Goal: Task Accomplishment & Management: Manage account settings

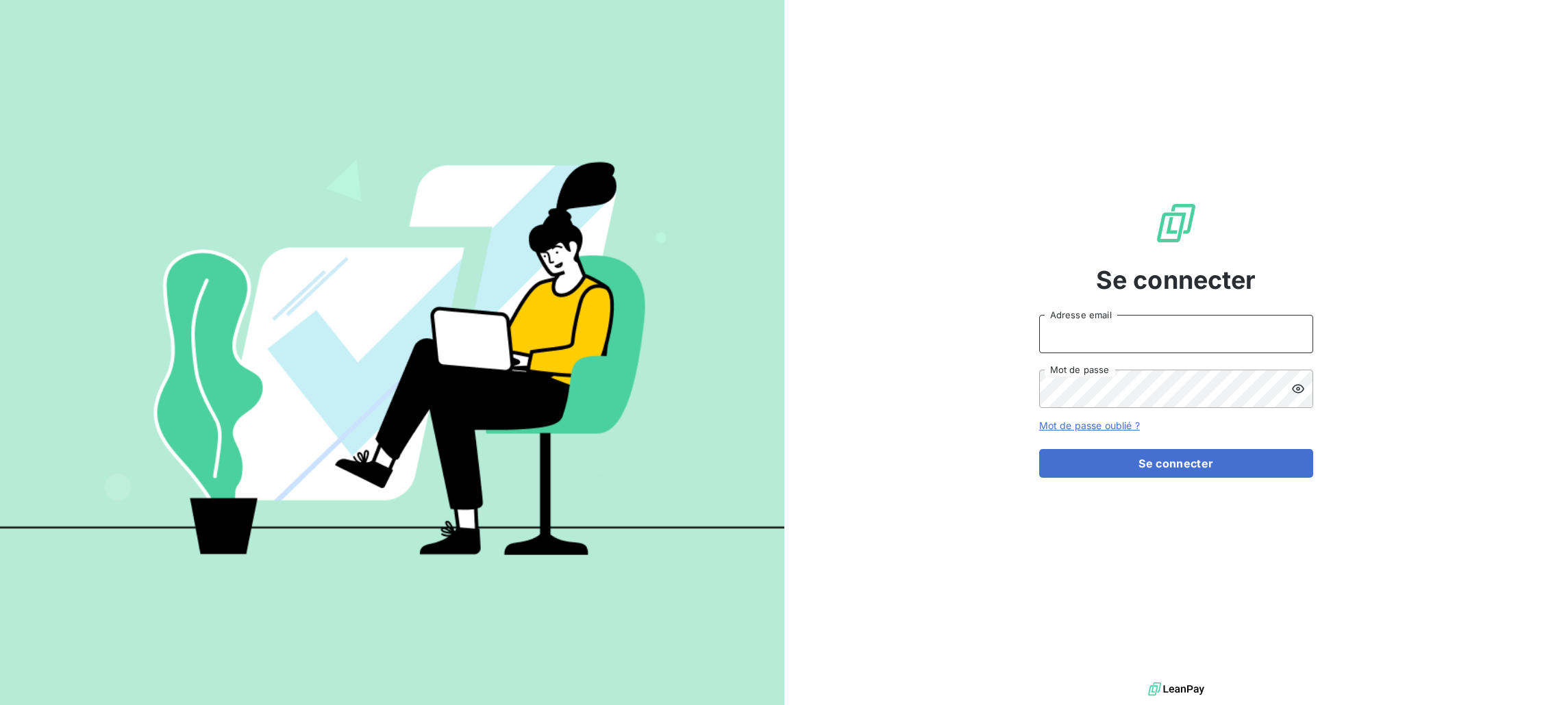
type input "[PERSON_NAME][EMAIL_ADDRESS][DOMAIN_NAME]"
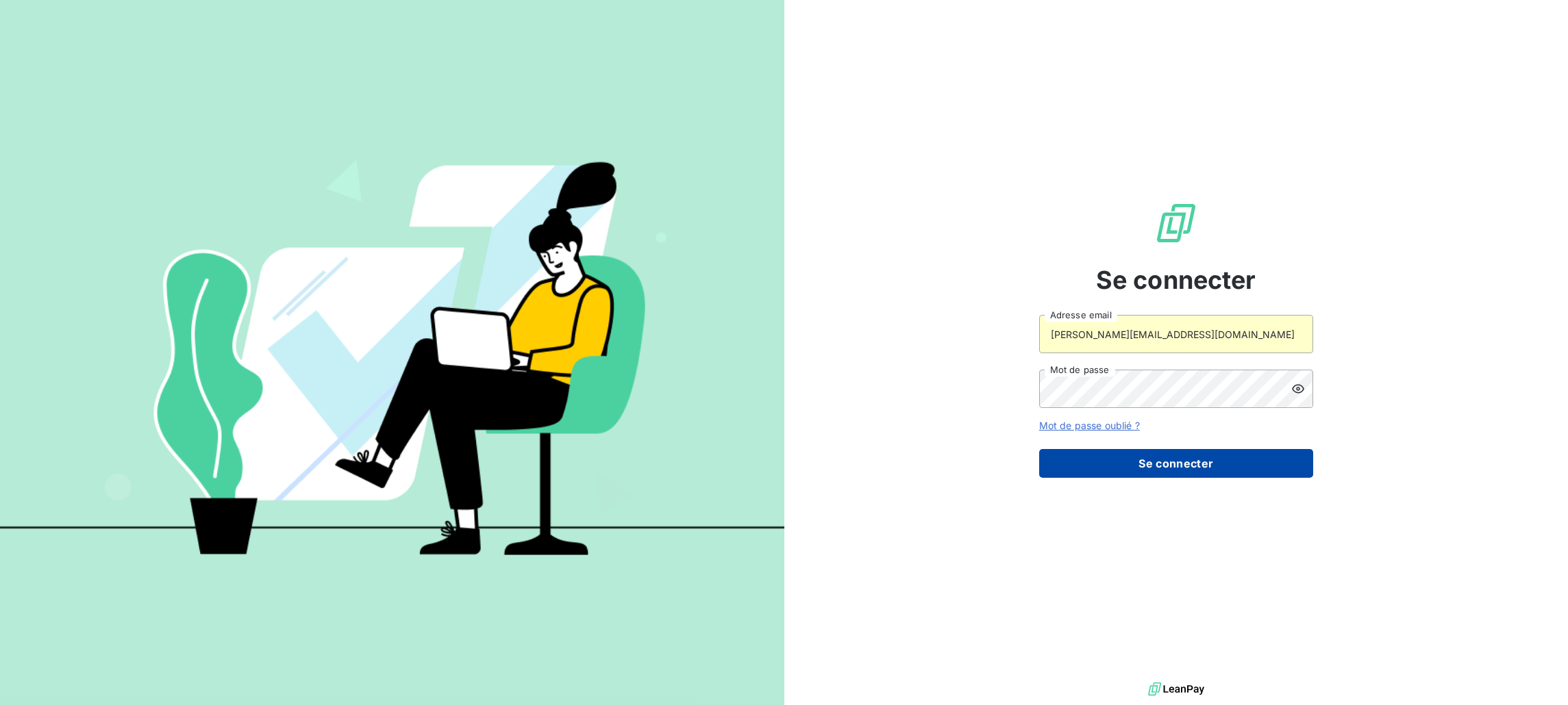
click at [1191, 453] on button "Se connecter" at bounding box center [1176, 463] width 274 height 28
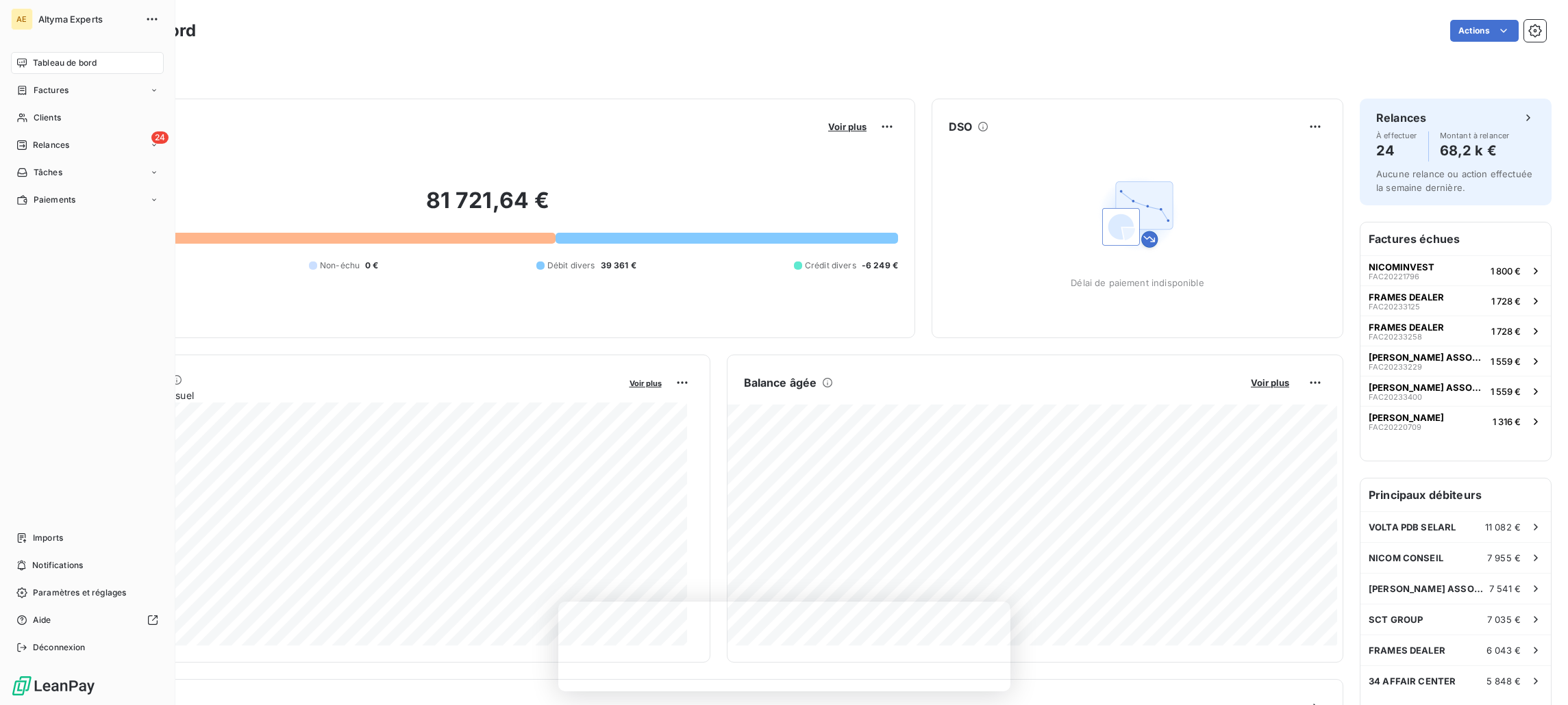
click at [28, 24] on div "AE" at bounding box center [22, 19] width 22 height 22
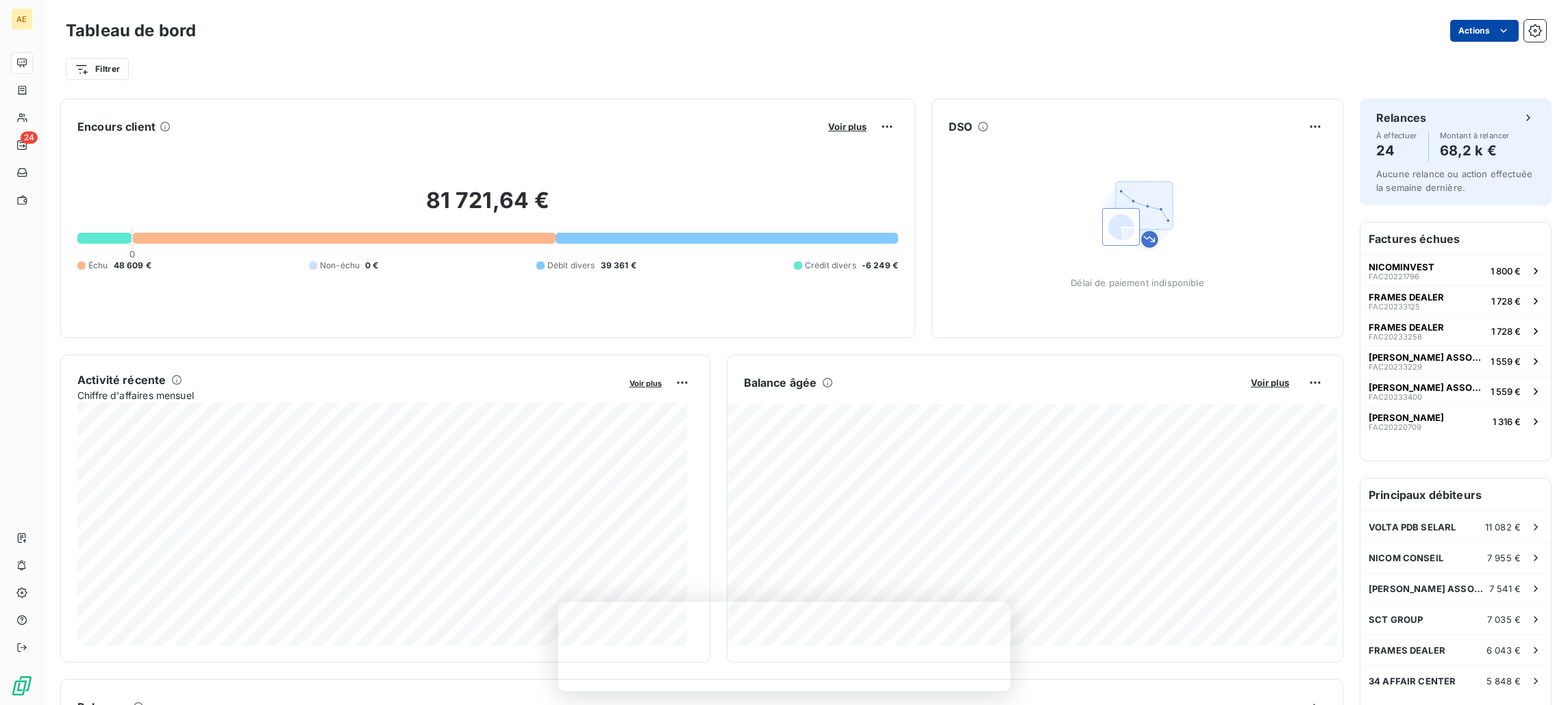
click at [1501, 37] on html "AE 24 Tableau de bord Actions Filtrer Encours client Voir plus 81 721,64 € 0 Éc…" at bounding box center [784, 352] width 1568 height 705
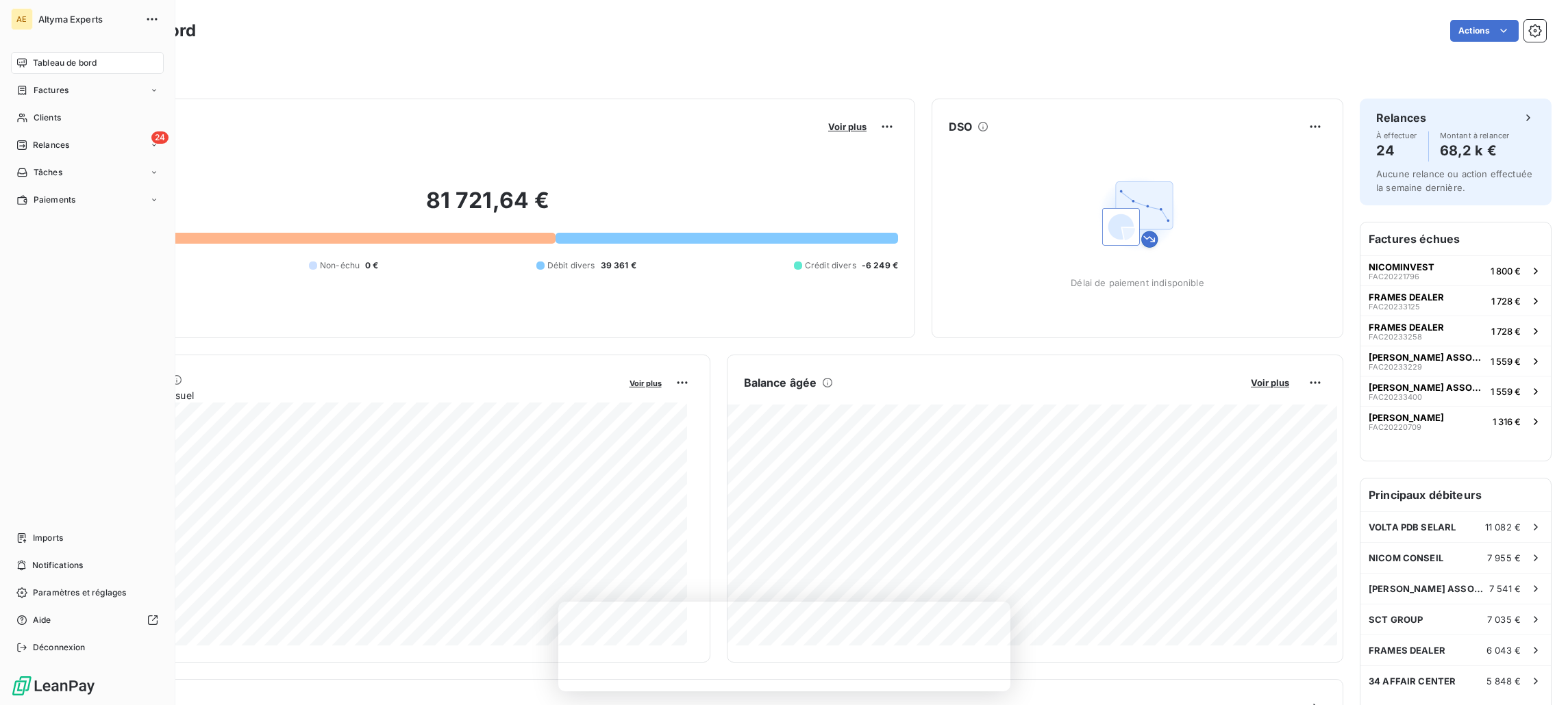
click at [27, 11] on html "AE Altyma Experts Tableau de bord Factures Clients 24 Relances Tâches Paiements…" at bounding box center [784, 352] width 1568 height 705
click at [157, 17] on icon "button" at bounding box center [152, 18] width 14 height 14
click at [155, 16] on icon "button" at bounding box center [152, 18] width 14 height 14
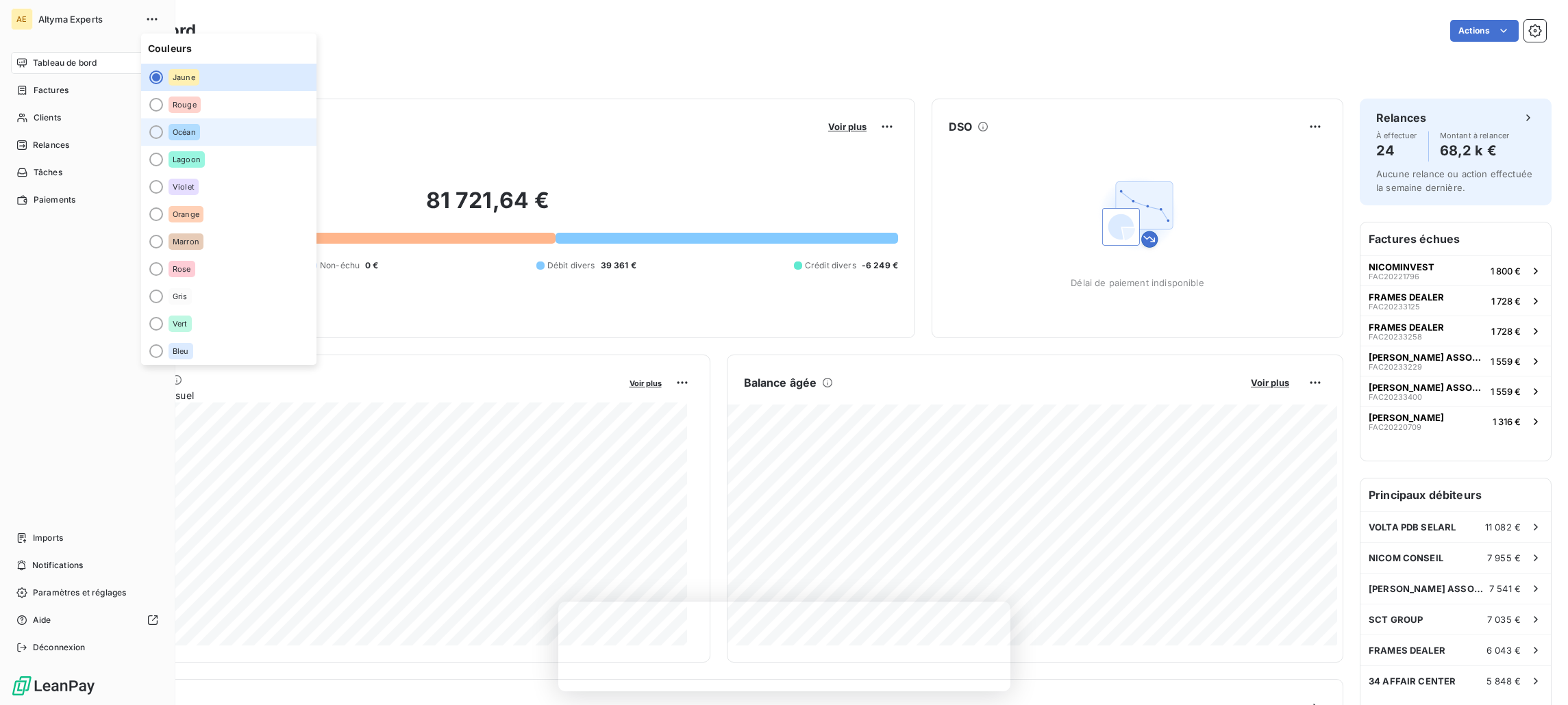
click at [179, 134] on span "Océan" at bounding box center [184, 131] width 23 height 8
click at [74, 300] on div "Tableau de bord Factures Clients 24 Relances Tâches Paiements Imports Notificat…" at bounding box center [87, 355] width 152 height 607
click at [81, 26] on div "Altyma Experts" at bounding box center [101, 19] width 125 height 22
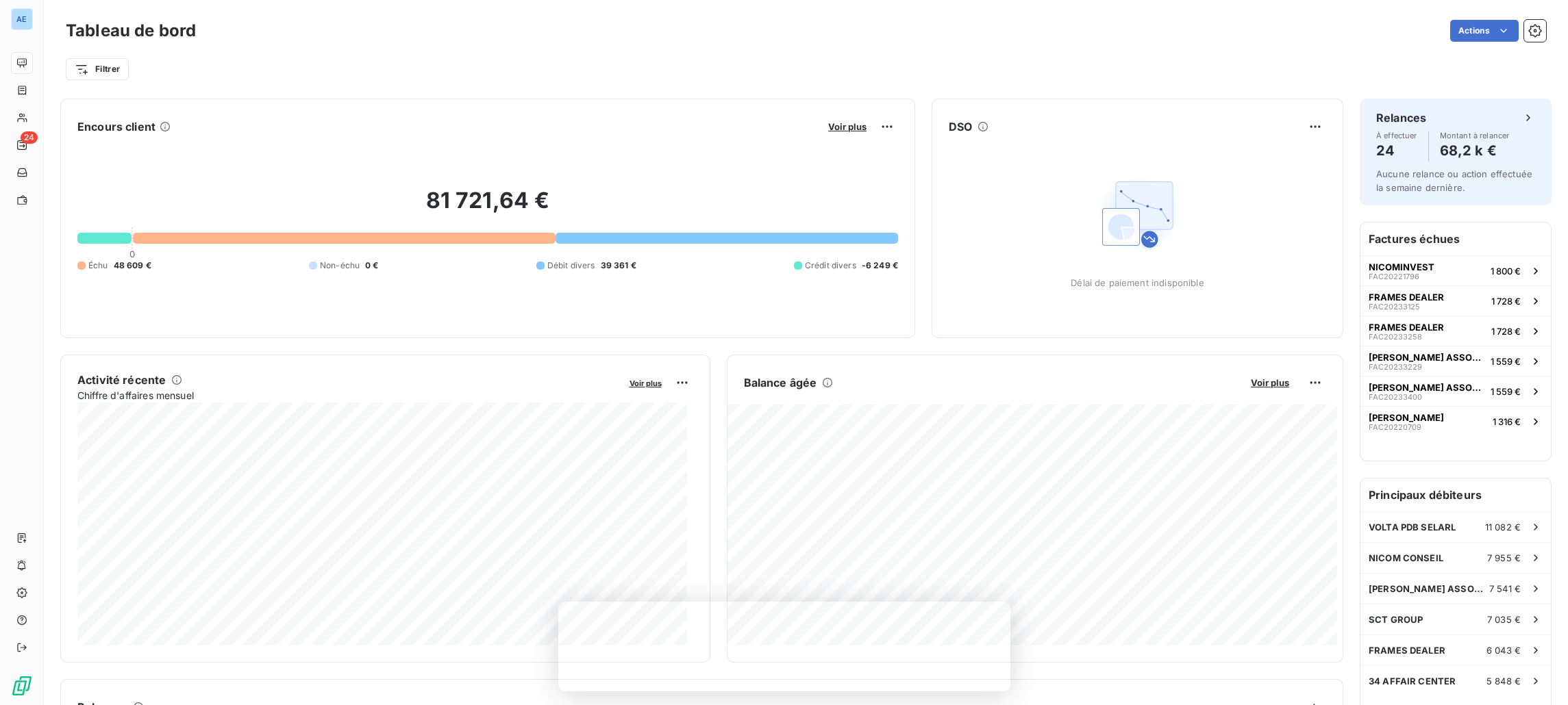
scroll to position [617, 0]
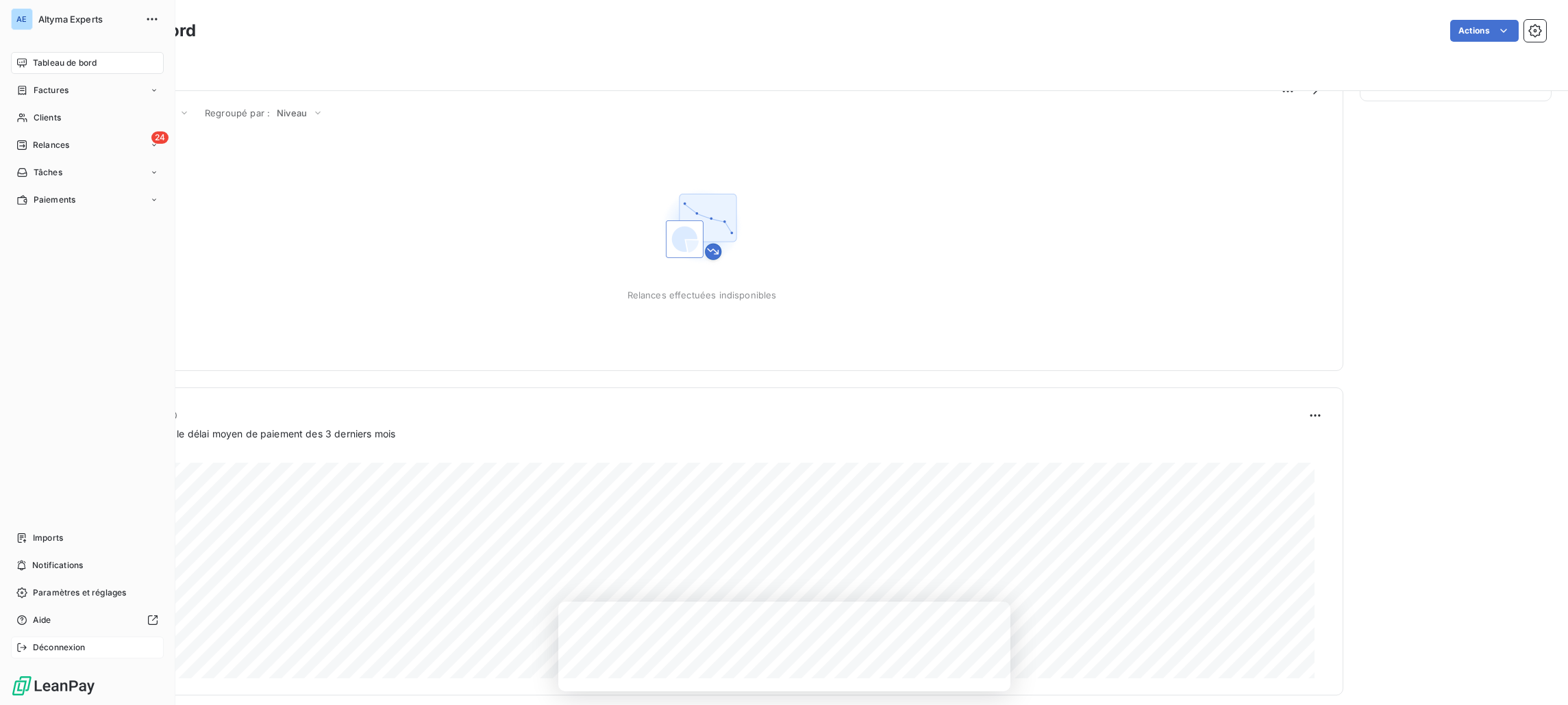
click at [25, 646] on icon at bounding box center [22, 647] width 11 height 11
